Goal: Task Accomplishment & Management: Use online tool/utility

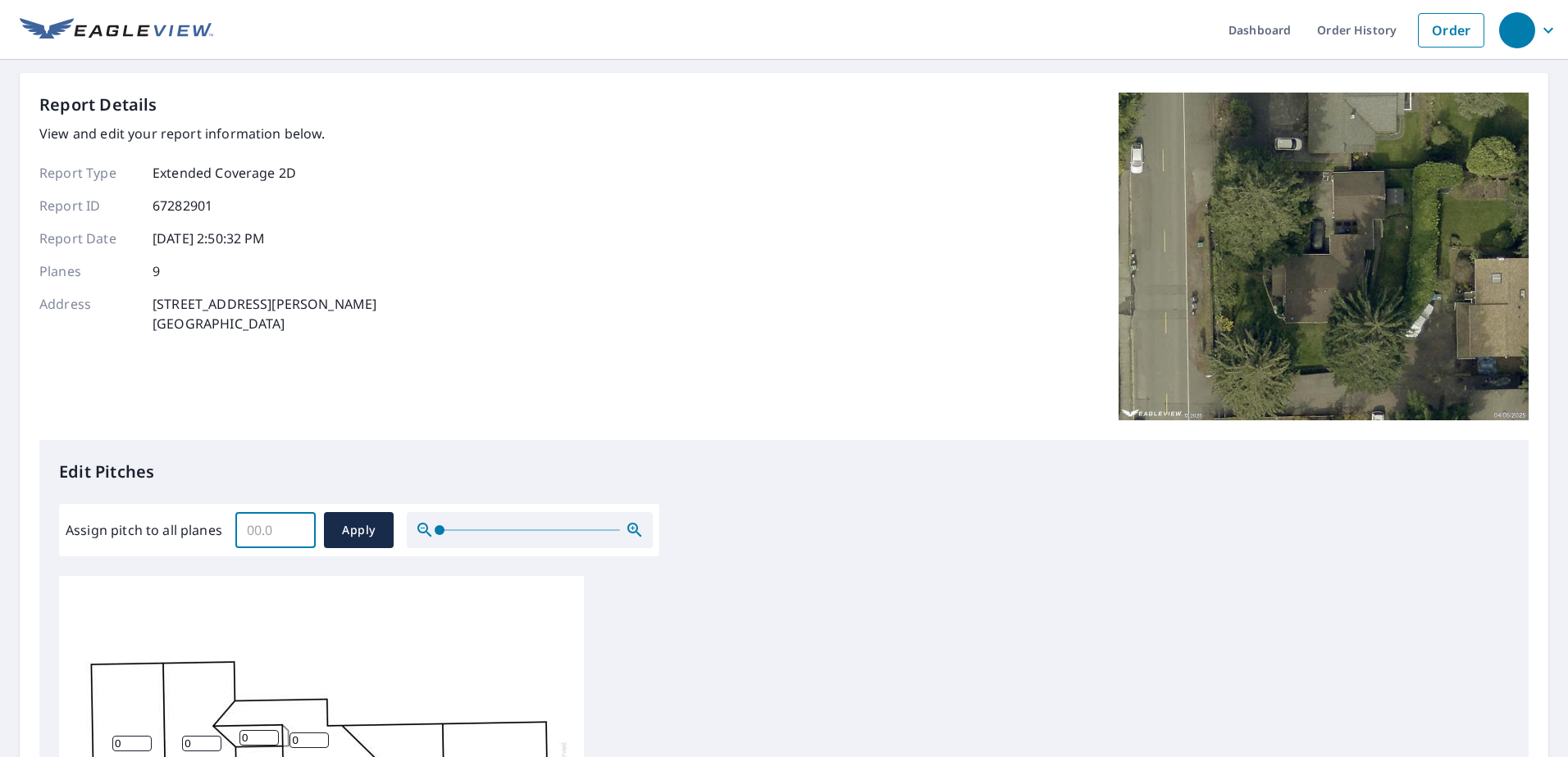
click at [262, 528] on input "Assign pitch to all planes" at bounding box center [276, 530] width 80 height 46
type input "4"
click at [375, 522] on span "Apply" at bounding box center [359, 531] width 44 height 20
type input "4"
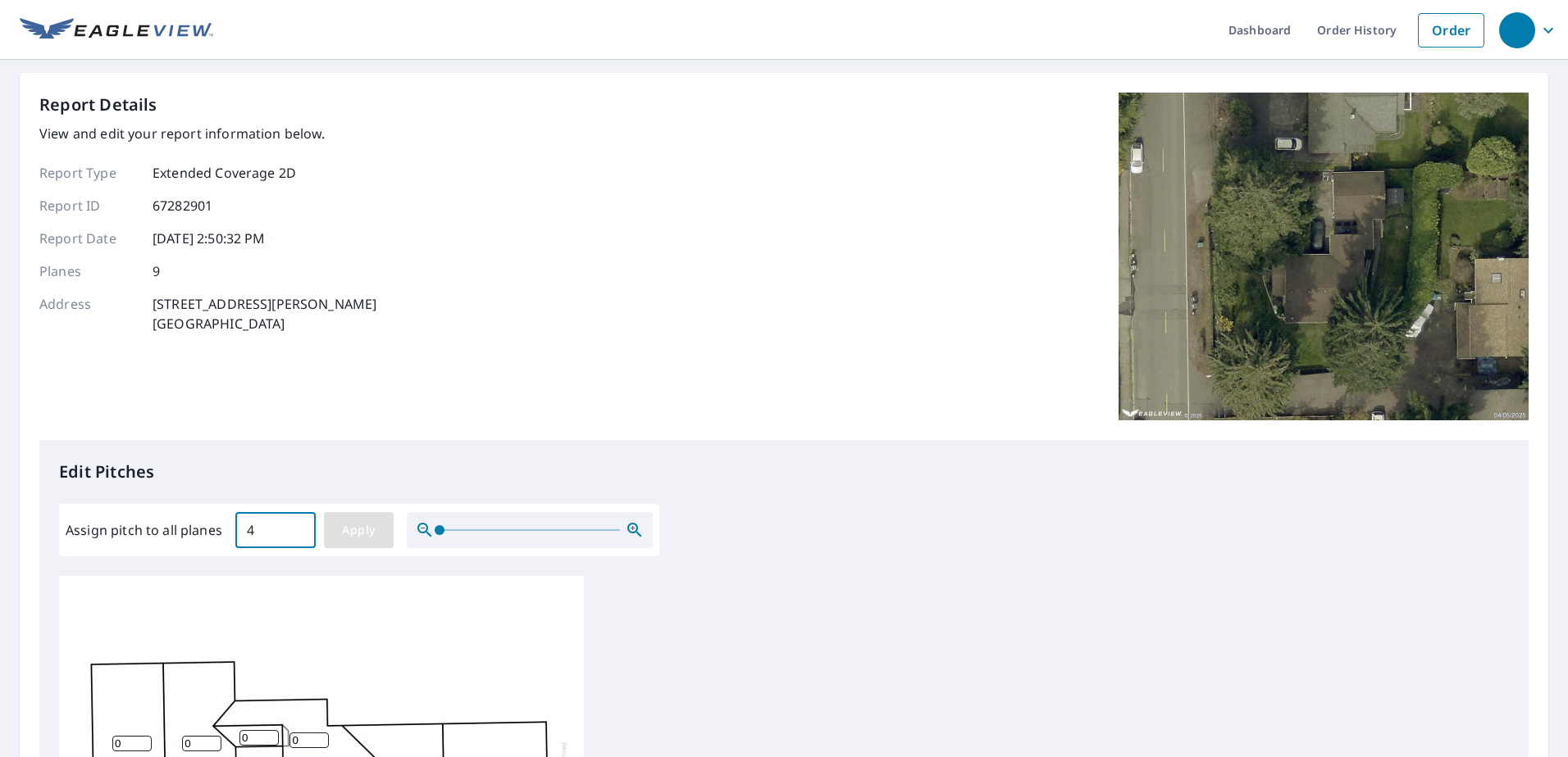
type input "4"
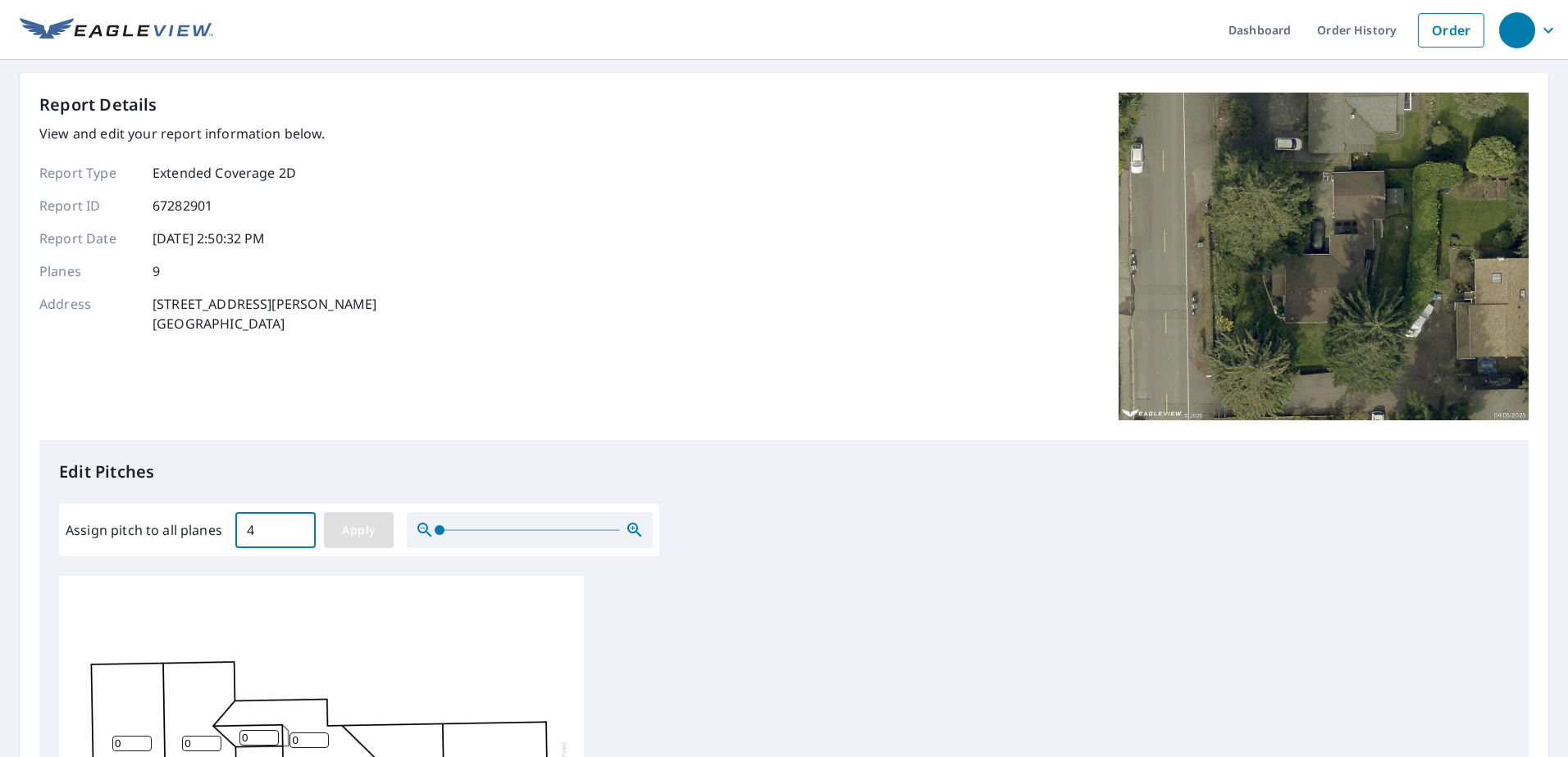
type input "4"
click at [363, 517] on button "Apply" at bounding box center [359, 530] width 70 height 36
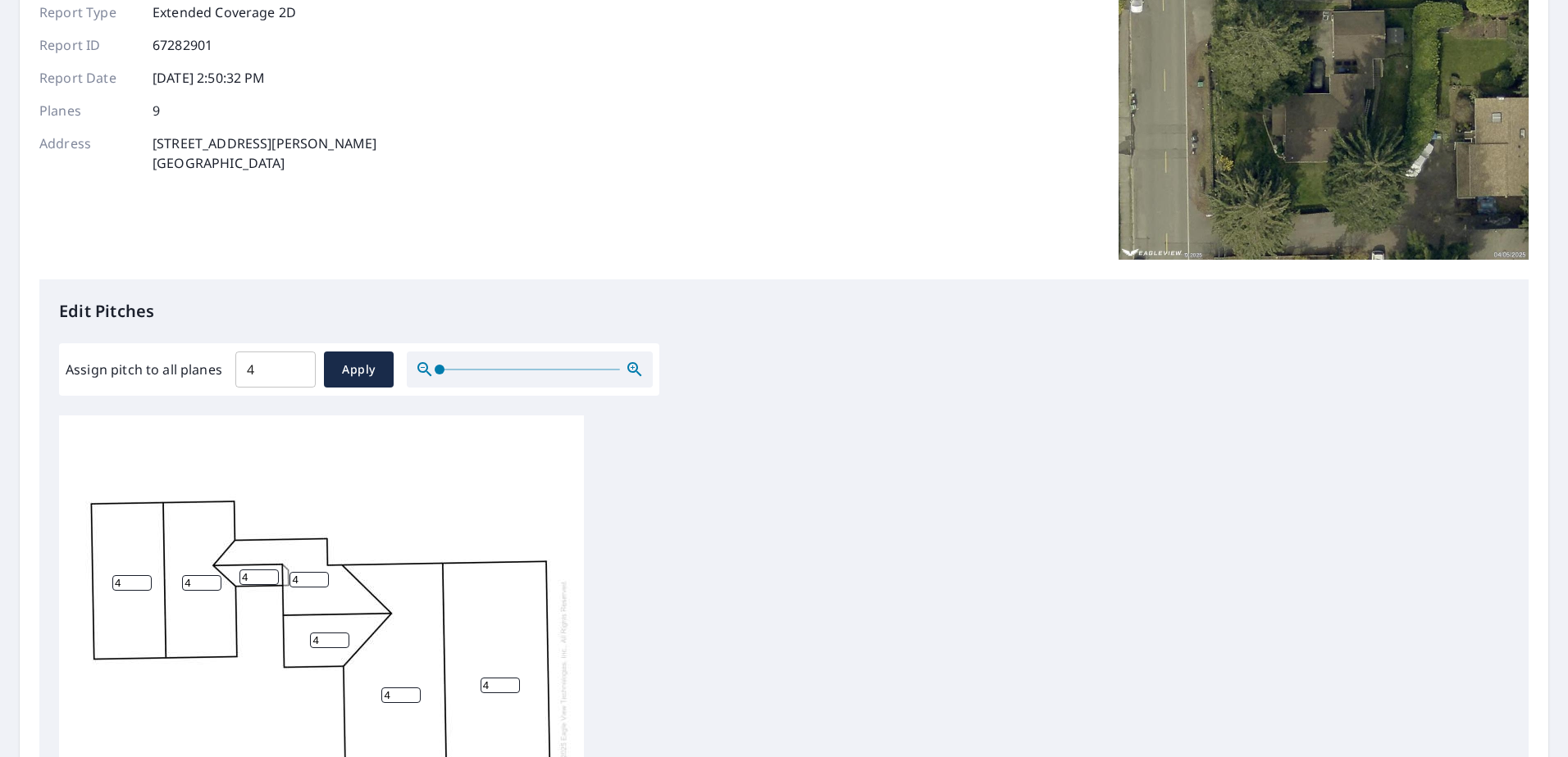
scroll to position [492, 0]
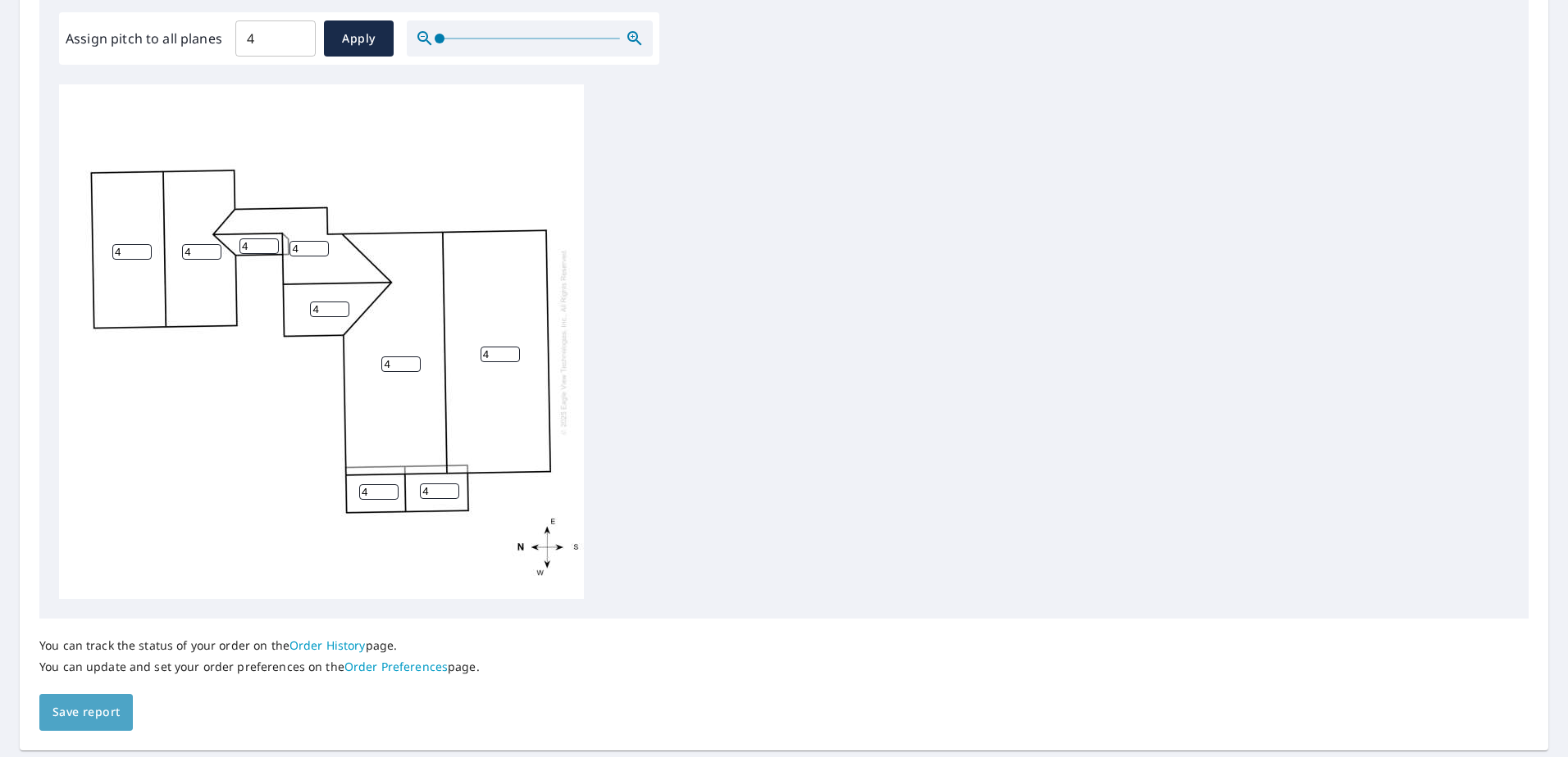
click at [110, 715] on span "Save report" at bounding box center [86, 712] width 67 height 20
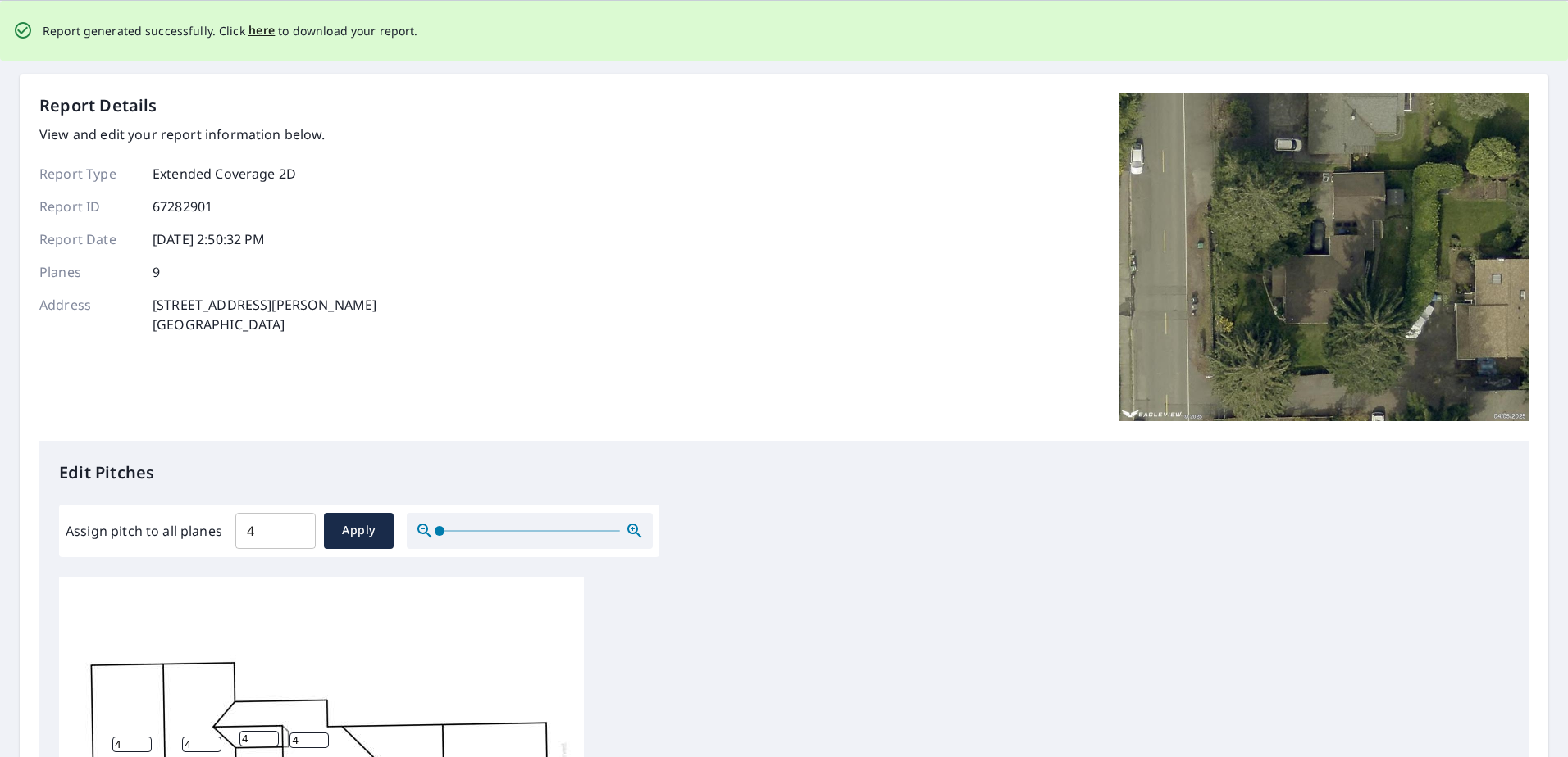
scroll to position [0, 0]
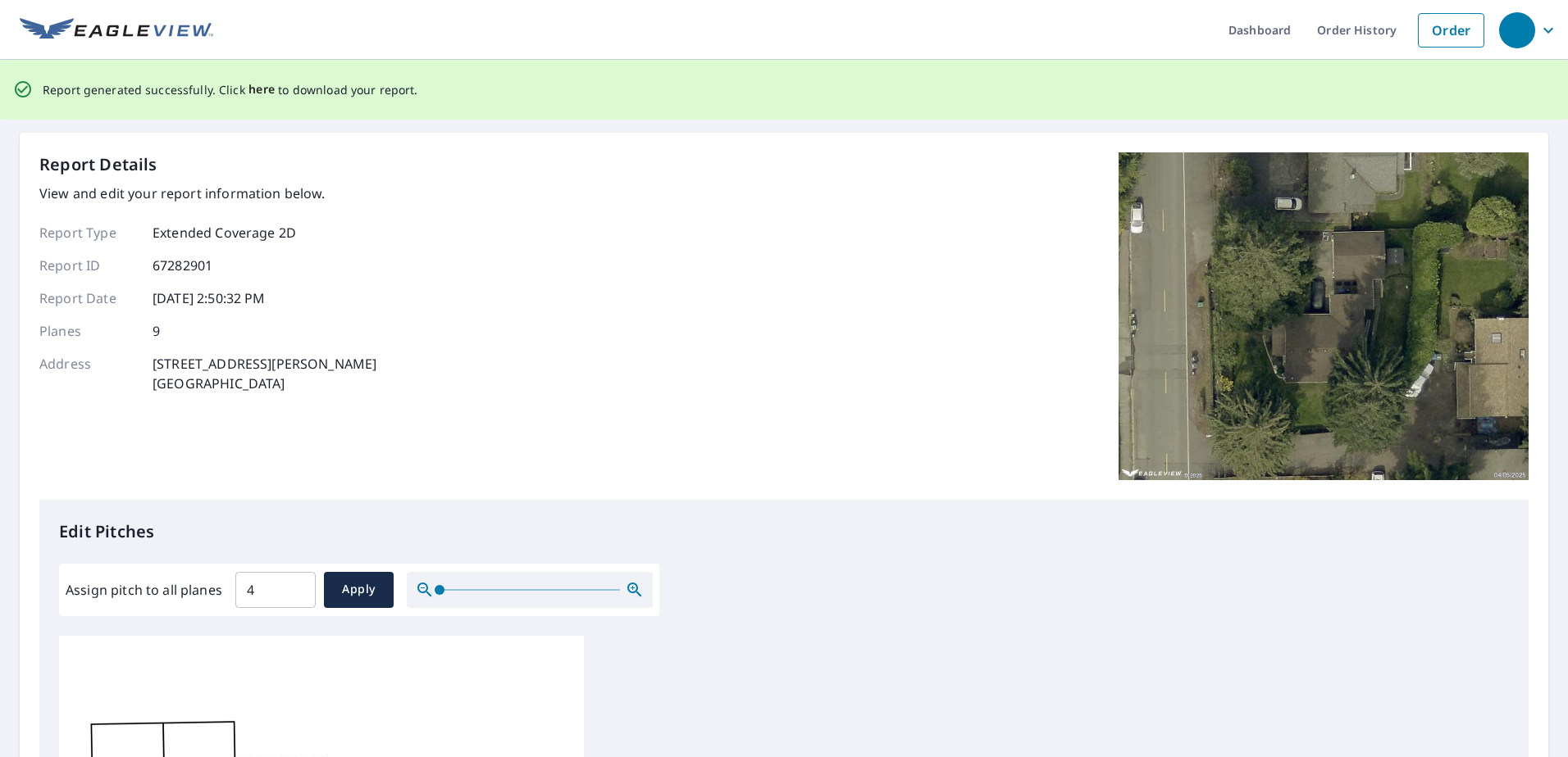
click at [249, 88] on span "here" at bounding box center [262, 89] width 27 height 20
